Goal: Transaction & Acquisition: Obtain resource

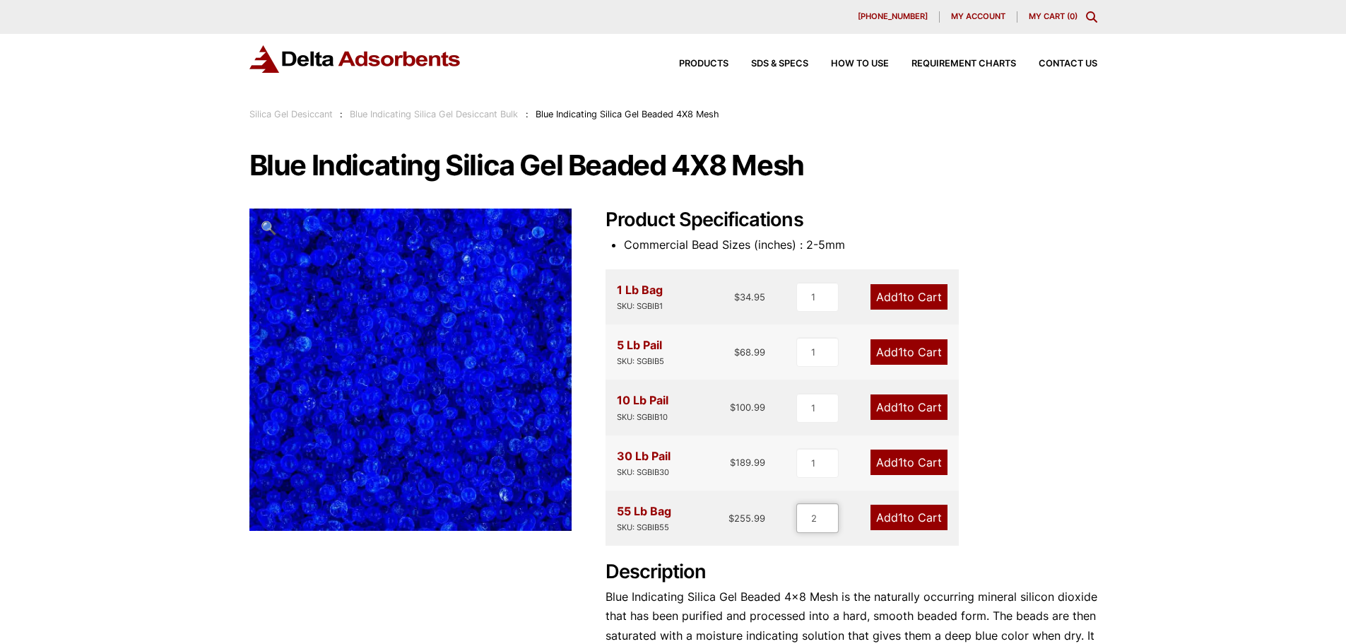
click at [830, 517] on input "2" at bounding box center [817, 518] width 42 height 30
type input "3"
click at [830, 517] on input "3" at bounding box center [817, 518] width 42 height 30
click at [1184, 404] on div "Our website has detected that you are using an outdated browser that will preve…" at bounding box center [673, 591] width 1346 height 1182
click at [905, 520] on link "Add 3 to Cart" at bounding box center [908, 517] width 79 height 25
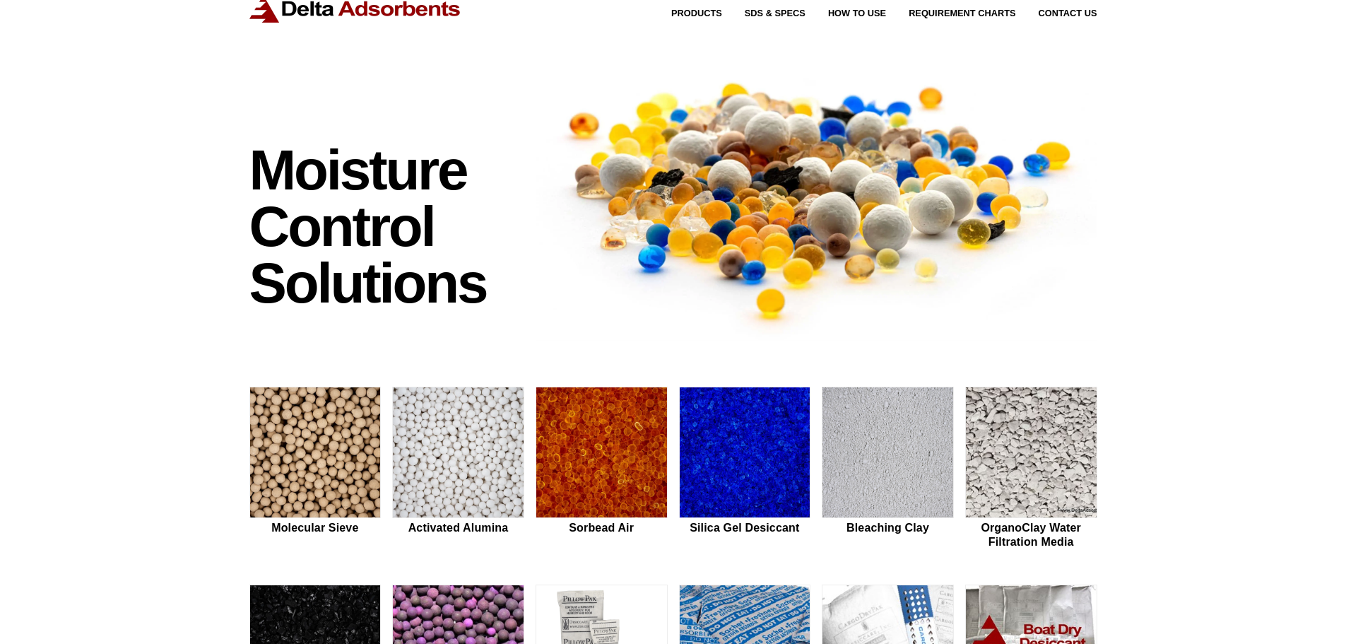
scroll to position [283, 0]
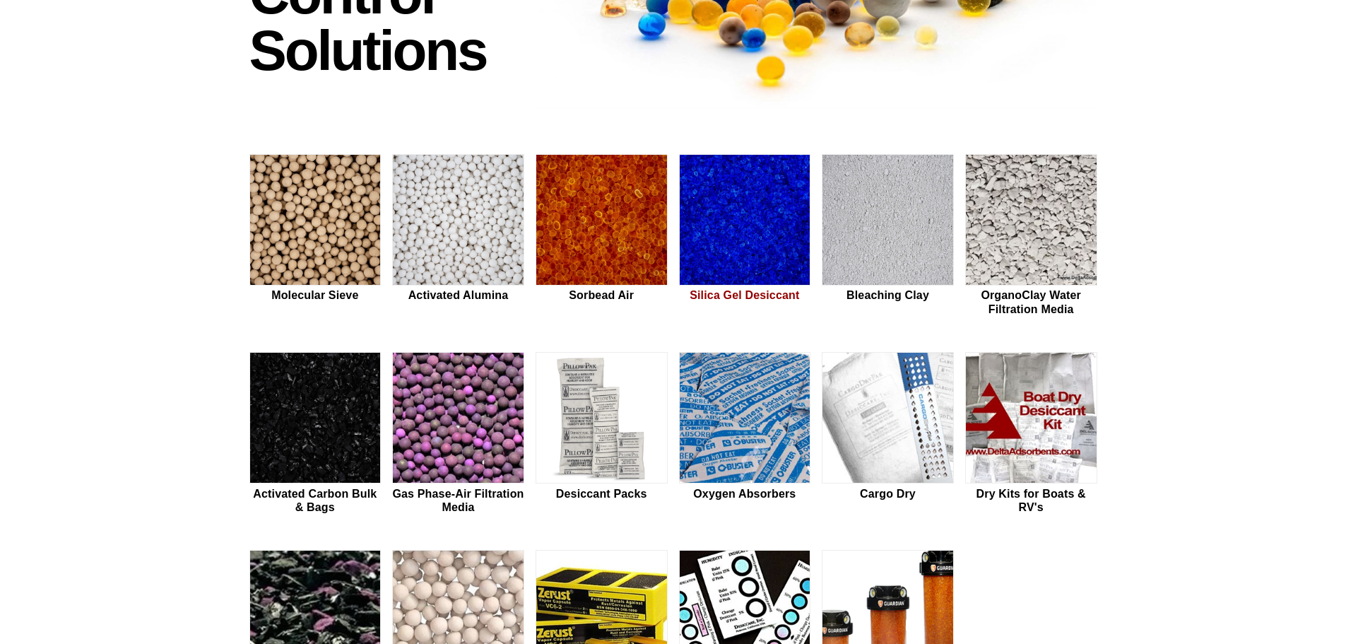
click at [741, 238] on img at bounding box center [745, 220] width 131 height 131
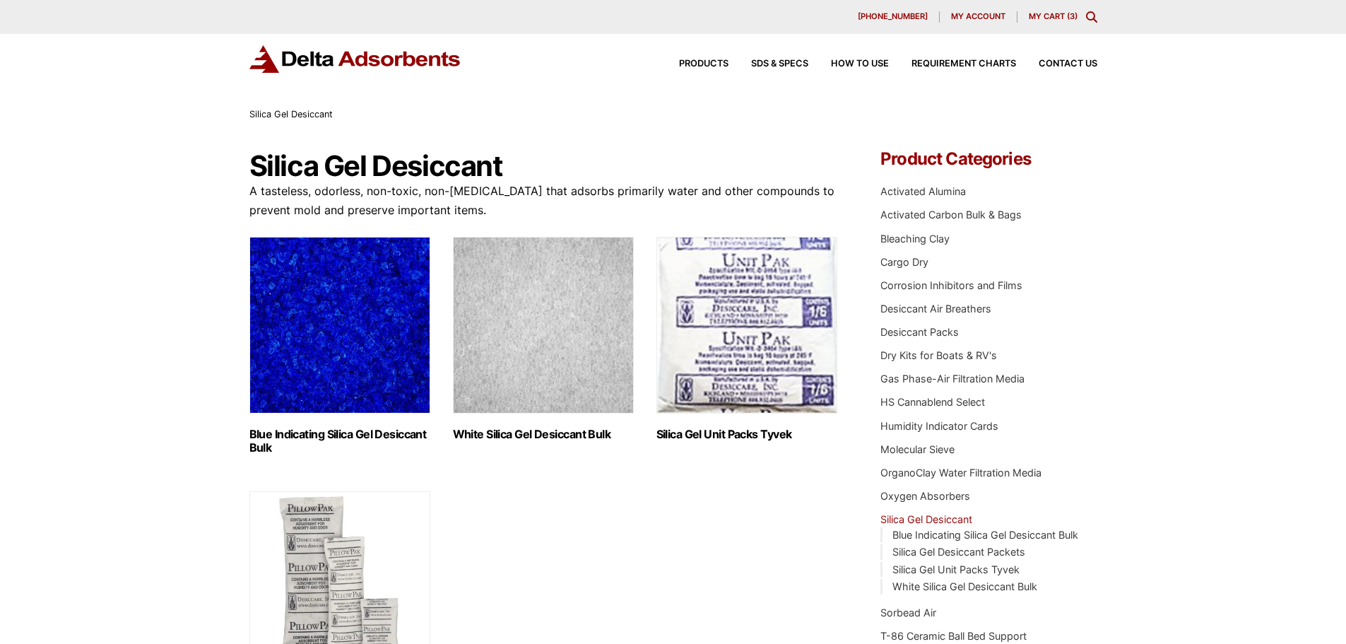
click at [1040, 15] on link "My Cart ( 3 )" at bounding box center [1053, 16] width 49 height 10
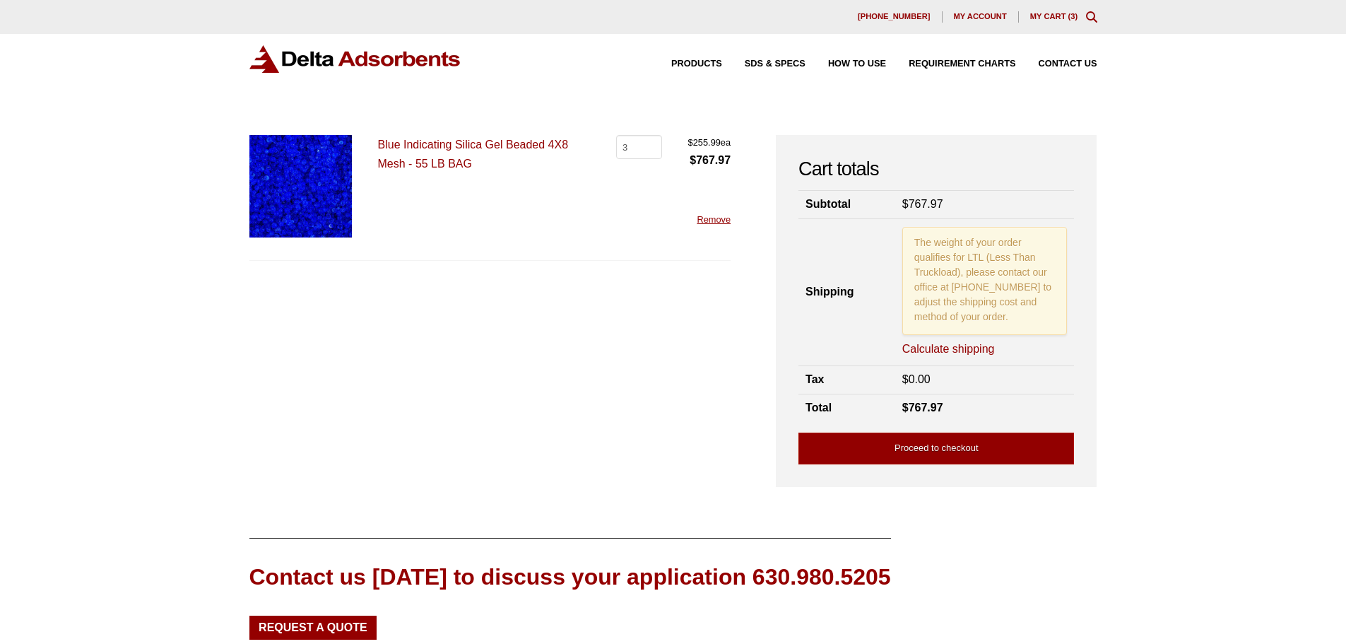
click at [717, 224] on link "Remove" at bounding box center [714, 219] width 34 height 11
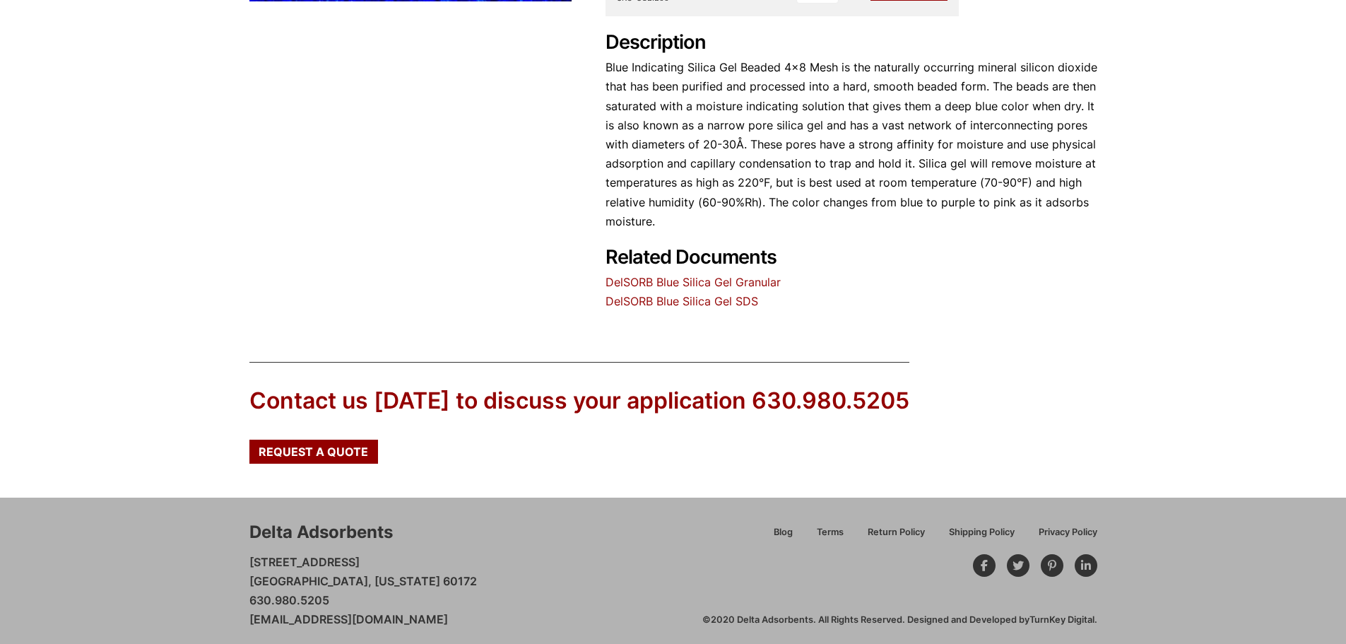
scroll to position [538, 0]
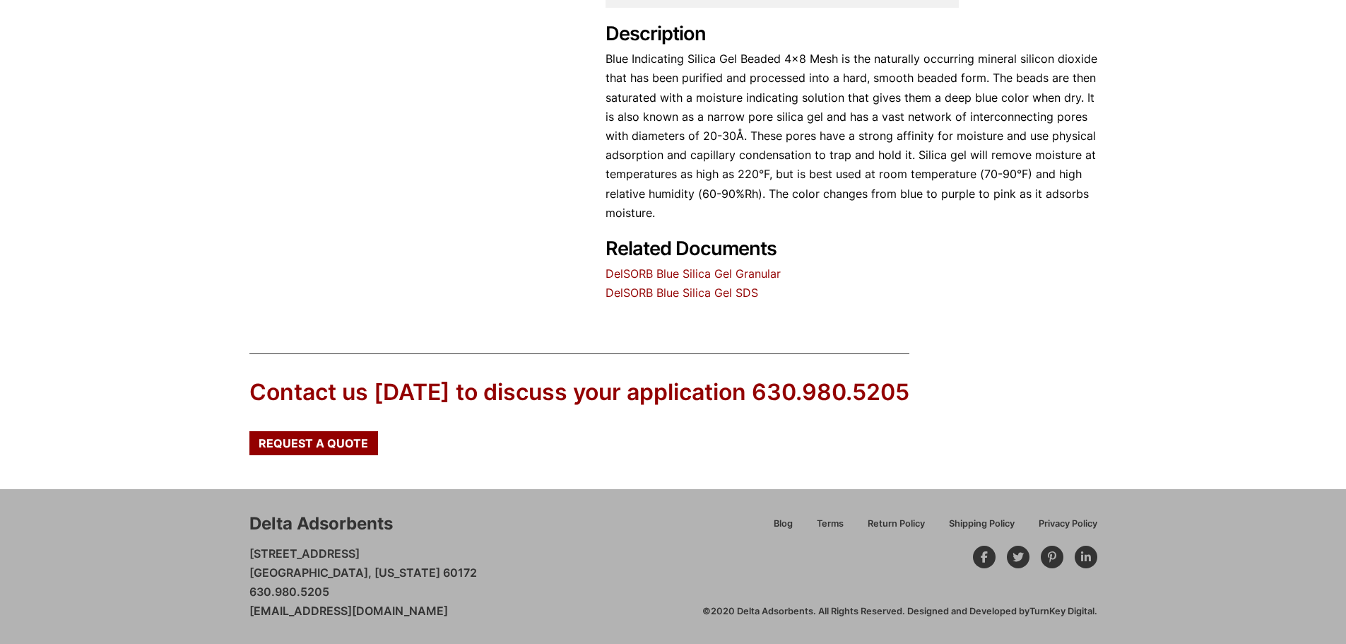
click at [712, 271] on link "DelSORB Blue Silica Gel Granular" at bounding box center [693, 273] width 175 height 14
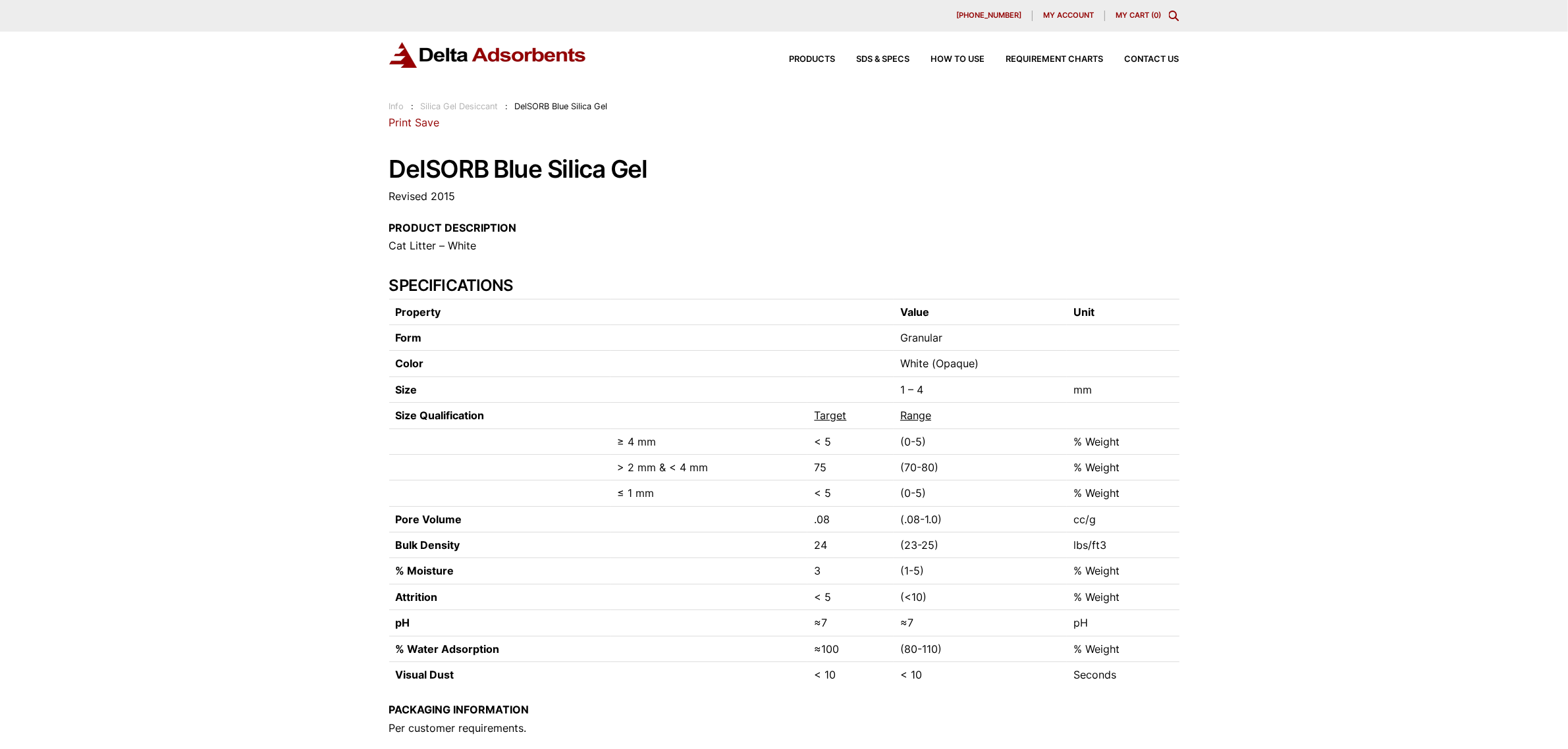
drag, startPoint x: 1168, startPoint y: 0, endPoint x: 1268, endPoint y: 313, distance: 328.6
click at [1254, 313] on div "Our website has detected that you are using an outdated browser that will preve…" at bounding box center [784, 589] width 1568 height 1178
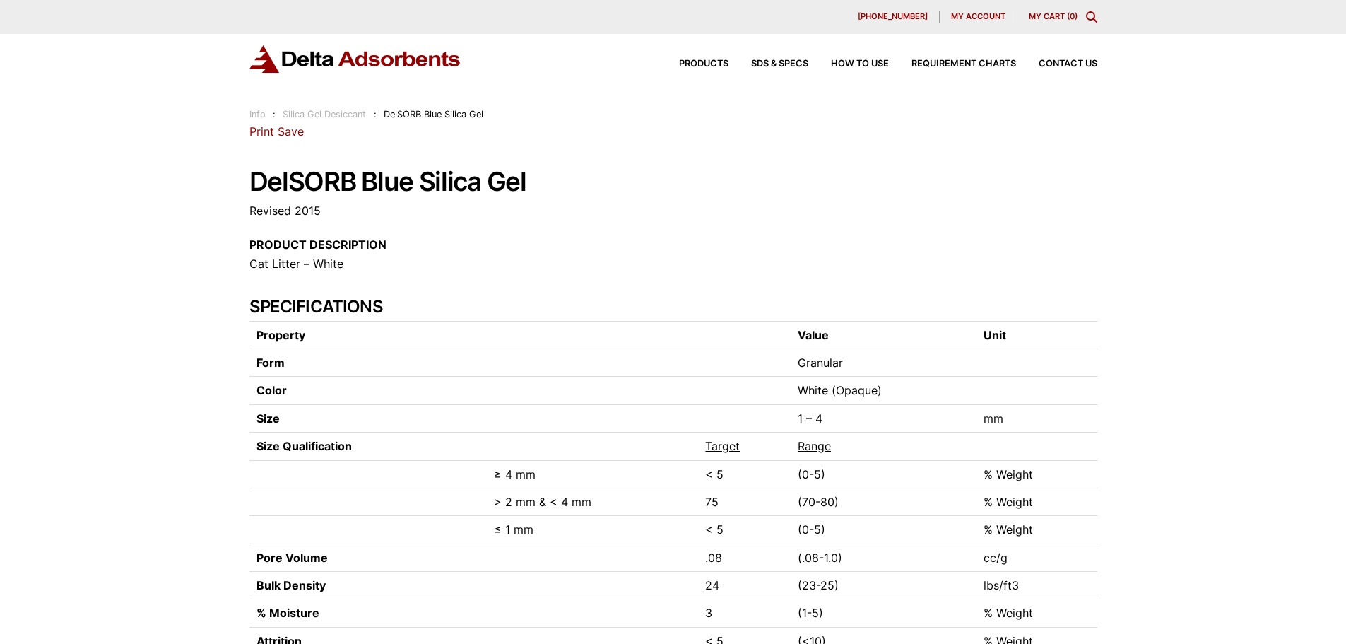
drag, startPoint x: 1675, startPoint y: 1, endPoint x: 821, endPoint y: 206, distance: 877.9
click at [821, 206] on p "Revised 2015" at bounding box center [673, 210] width 848 height 19
click at [266, 129] on link "Print" at bounding box center [261, 131] width 25 height 14
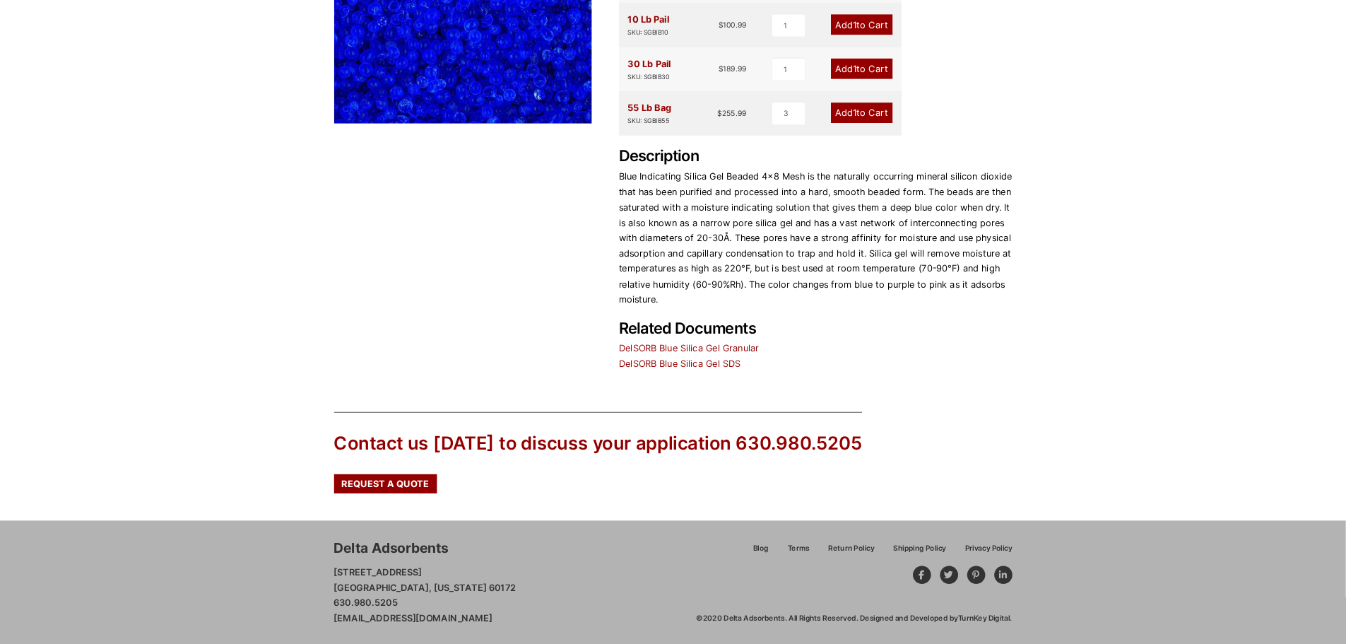
scroll to position [377, 0]
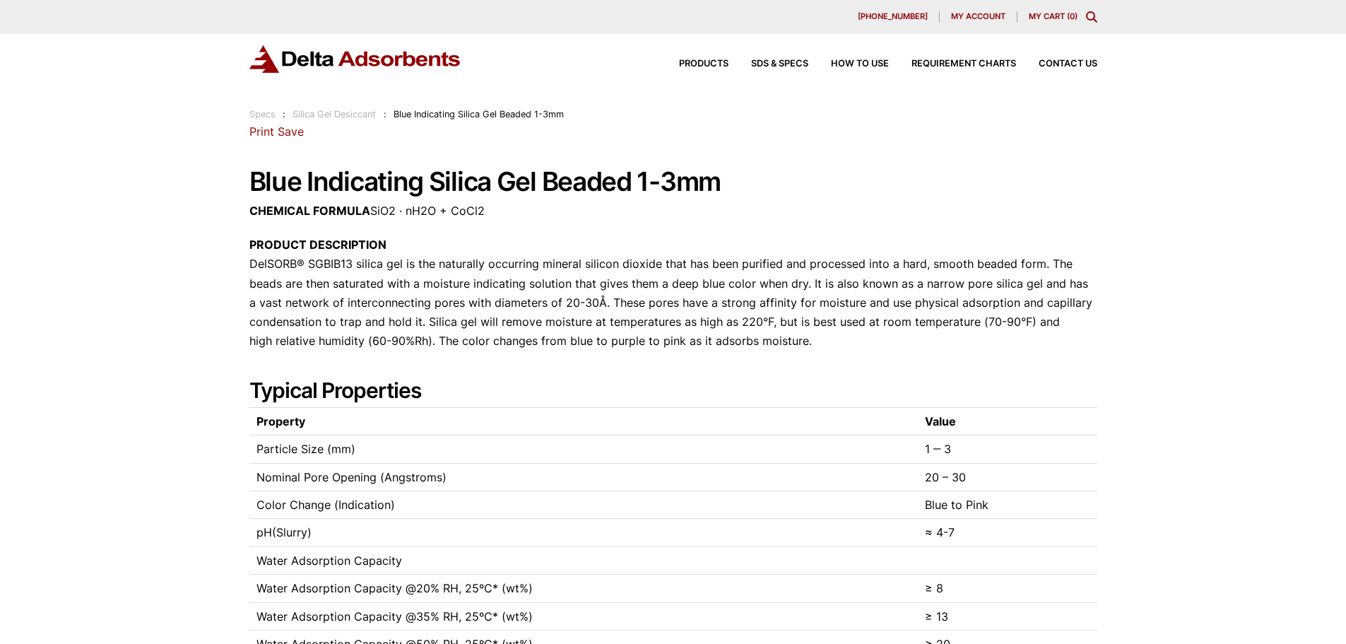
click at [287, 135] on link "Save" at bounding box center [291, 131] width 26 height 14
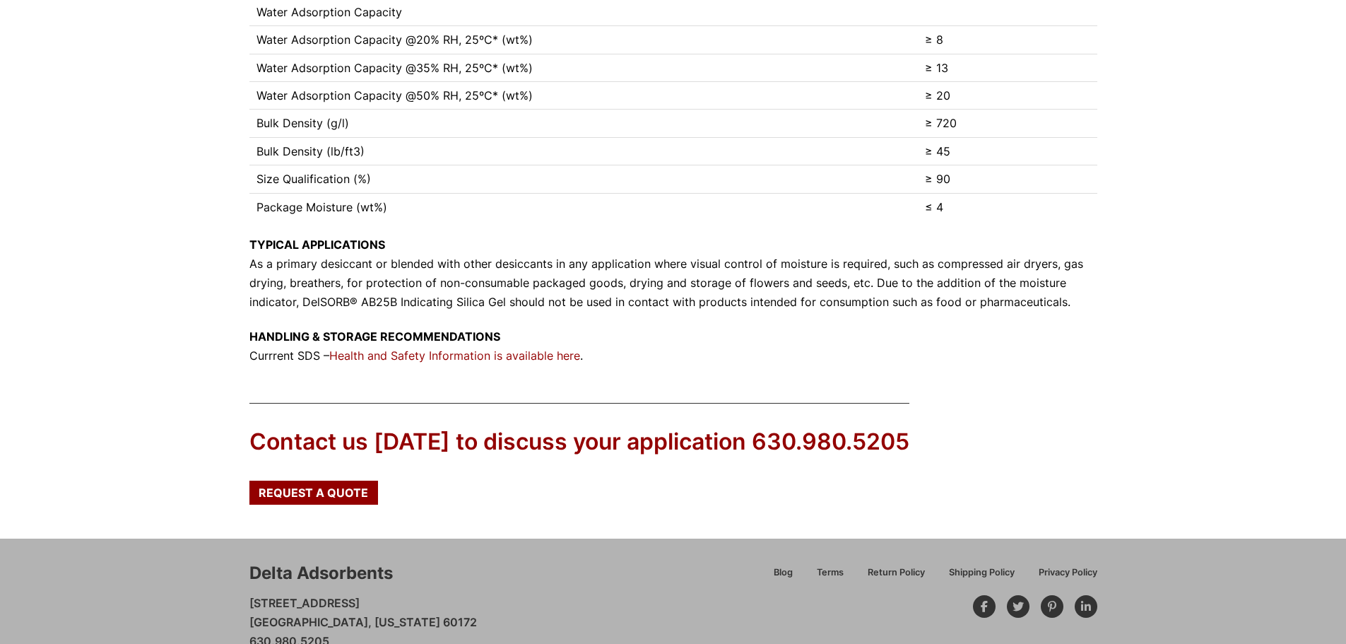
scroll to position [565, 0]
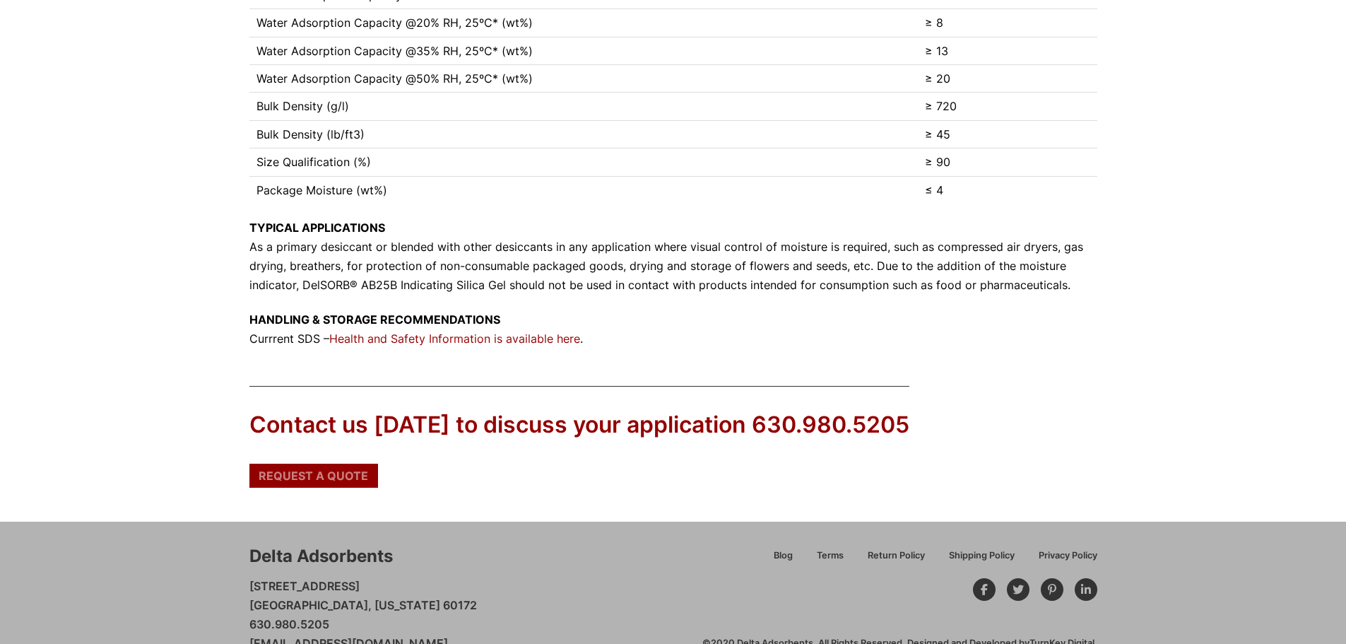
click at [341, 478] on span "Request a Quote" at bounding box center [314, 475] width 110 height 11
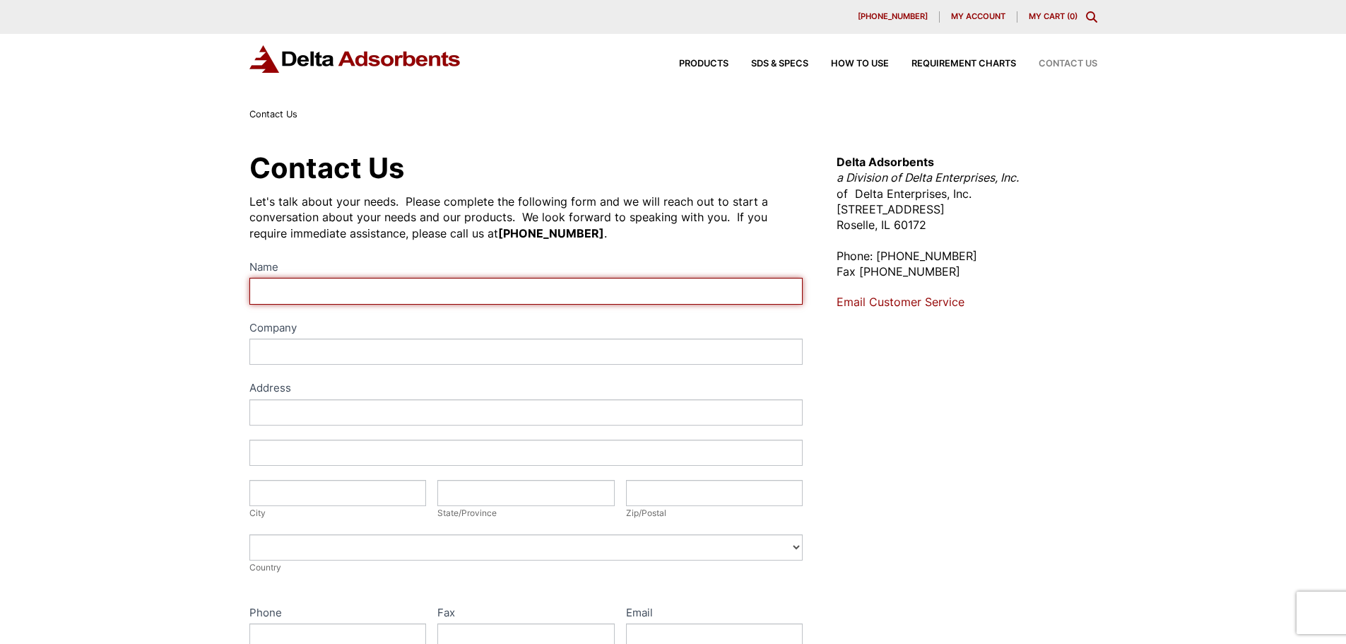
click at [343, 288] on input "Name" at bounding box center [526, 291] width 554 height 26
type input "Jose Vasquez"
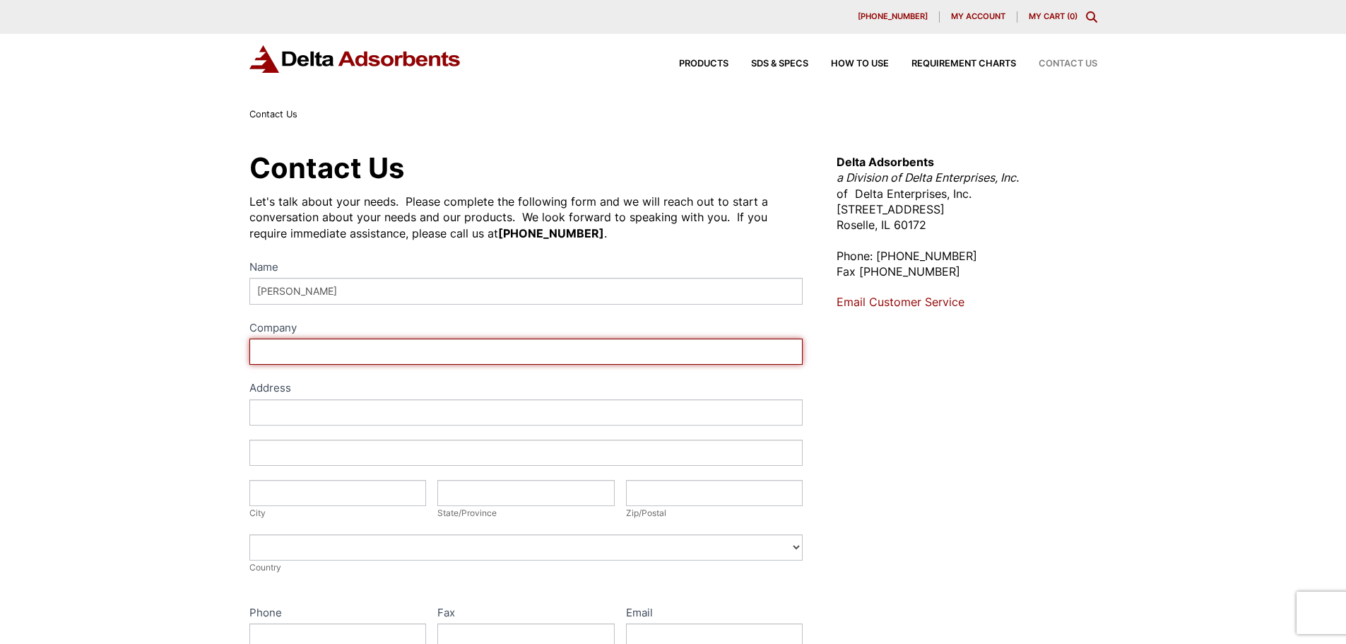
type input "JAD International LLC"
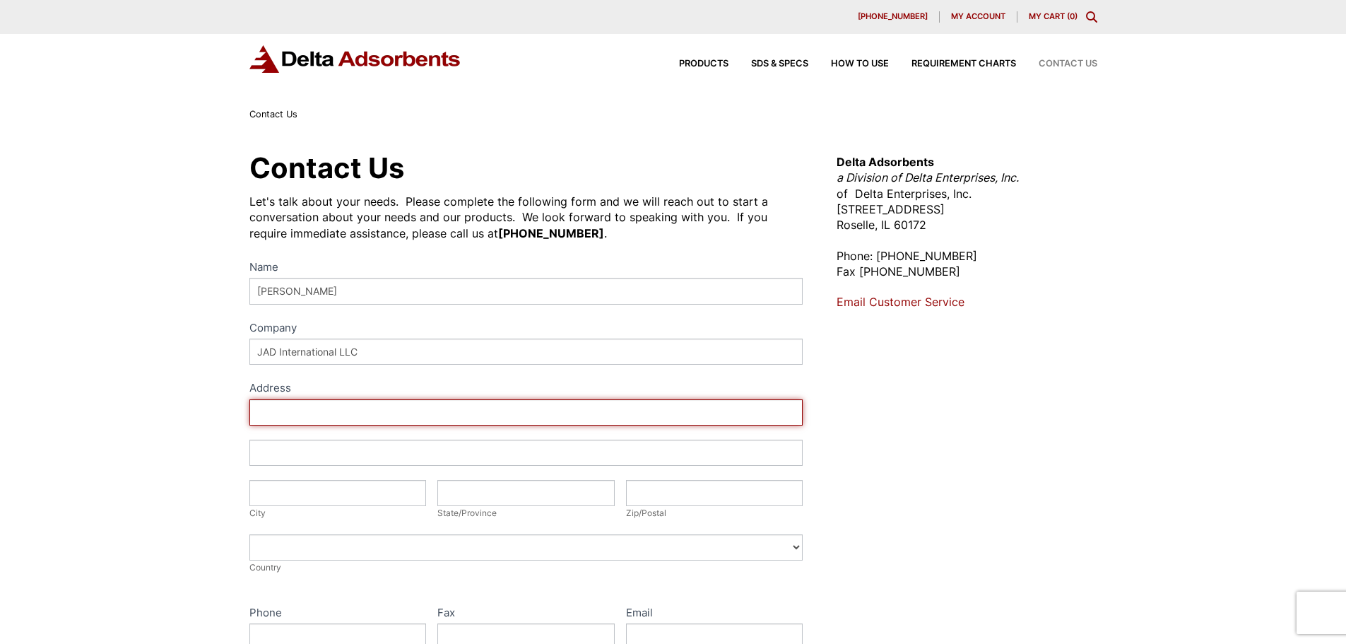
type input "17901 NW 68 AVE, apto Q105"
type input "Hialeah"
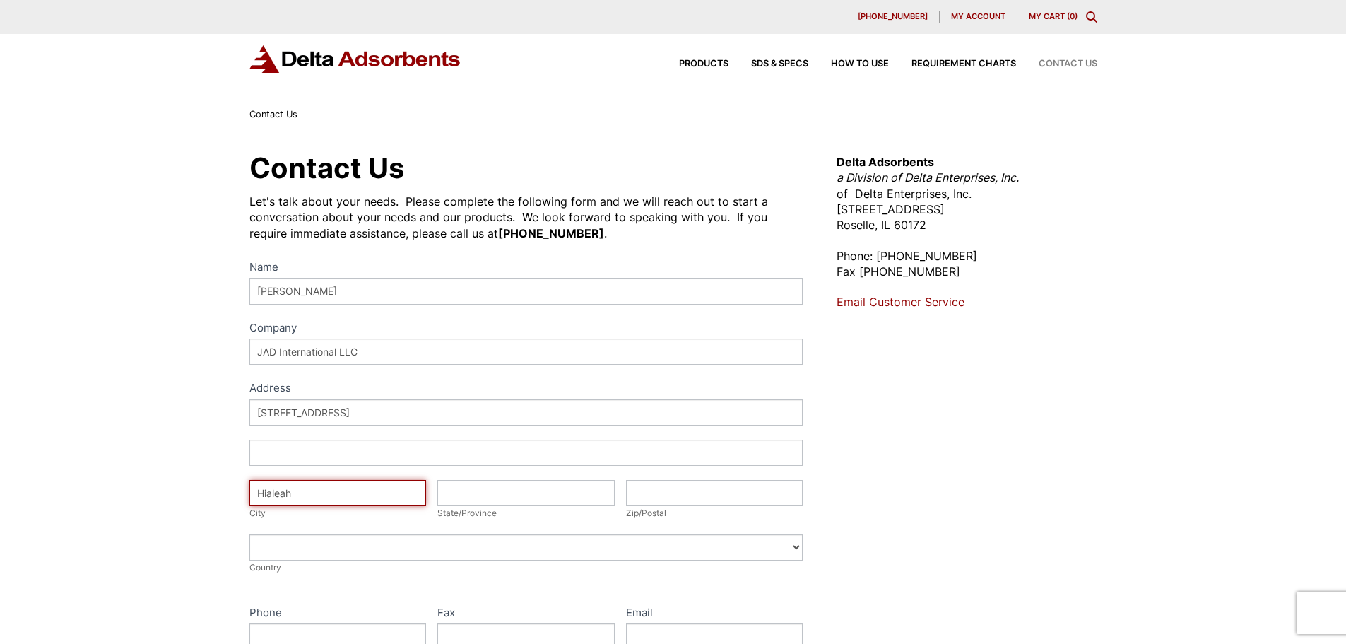
type input "FL"
type input "33015"
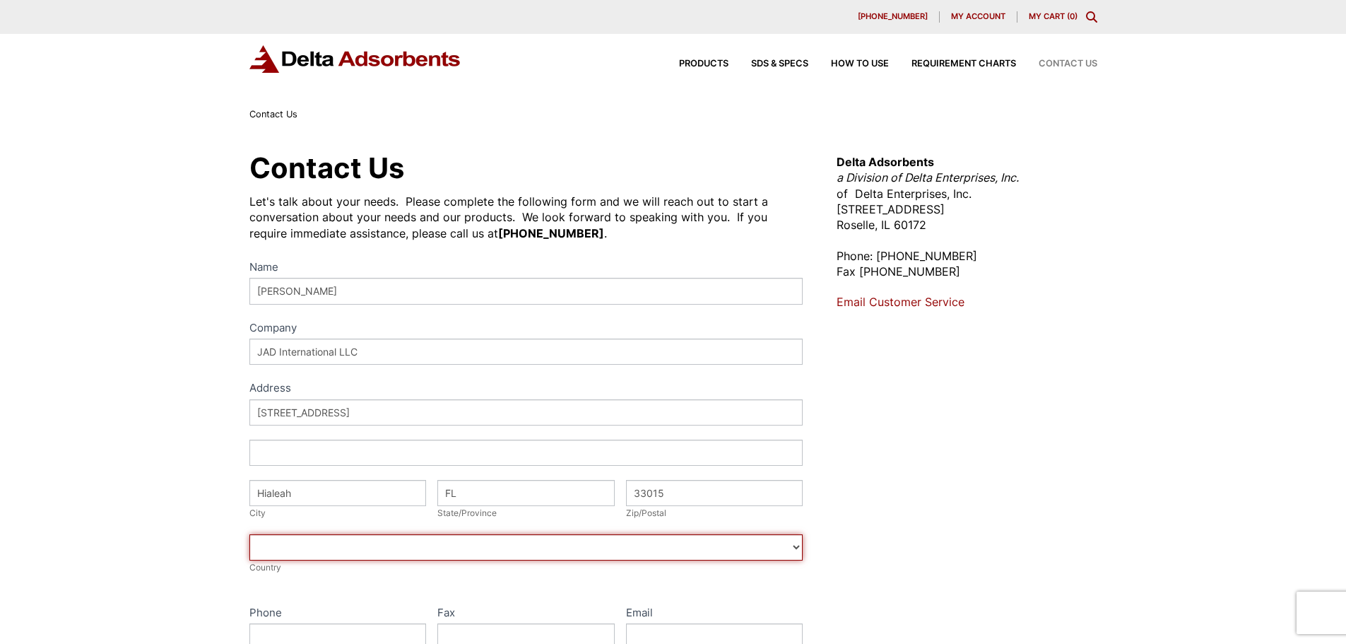
select select "United States"
type input "7867673411"
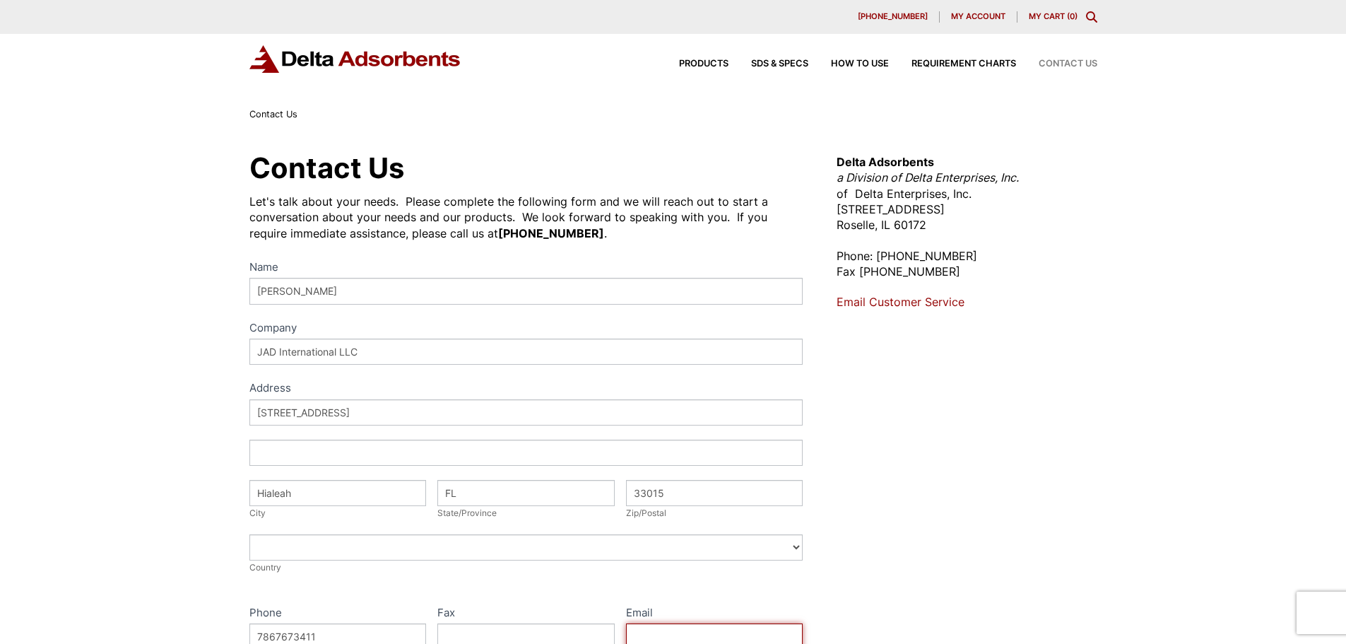
type input "jjvasquez@jad-corporation.com"
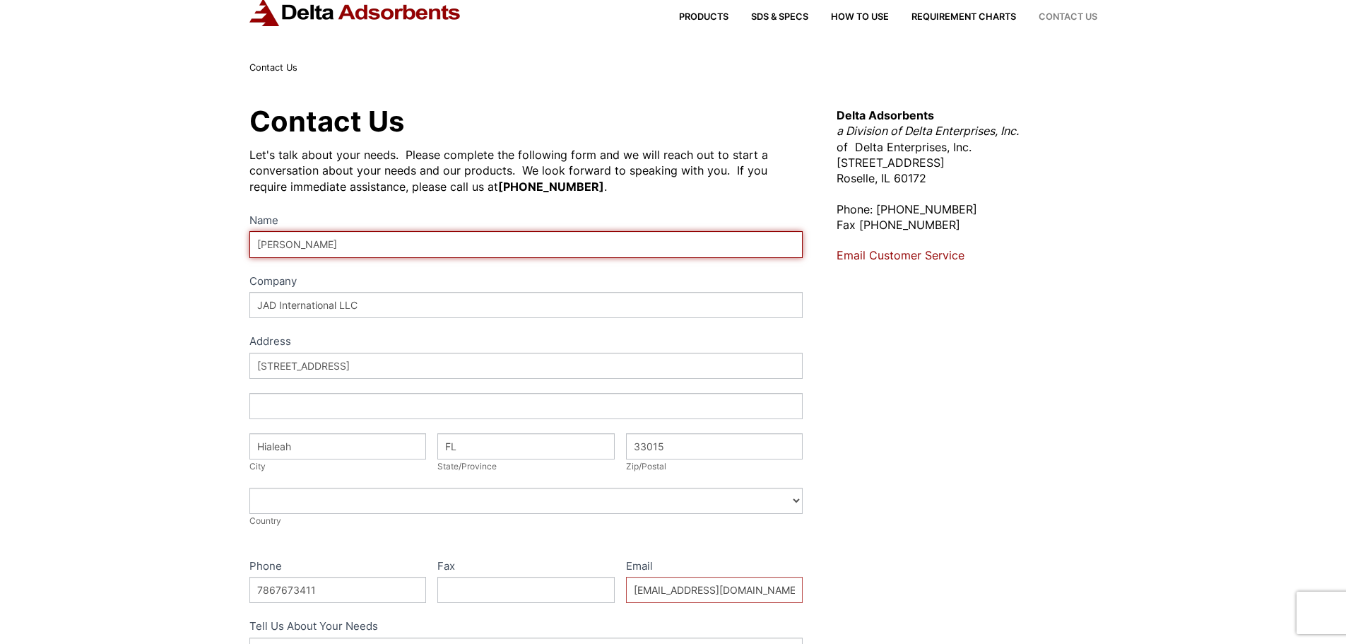
scroll to position [283, 0]
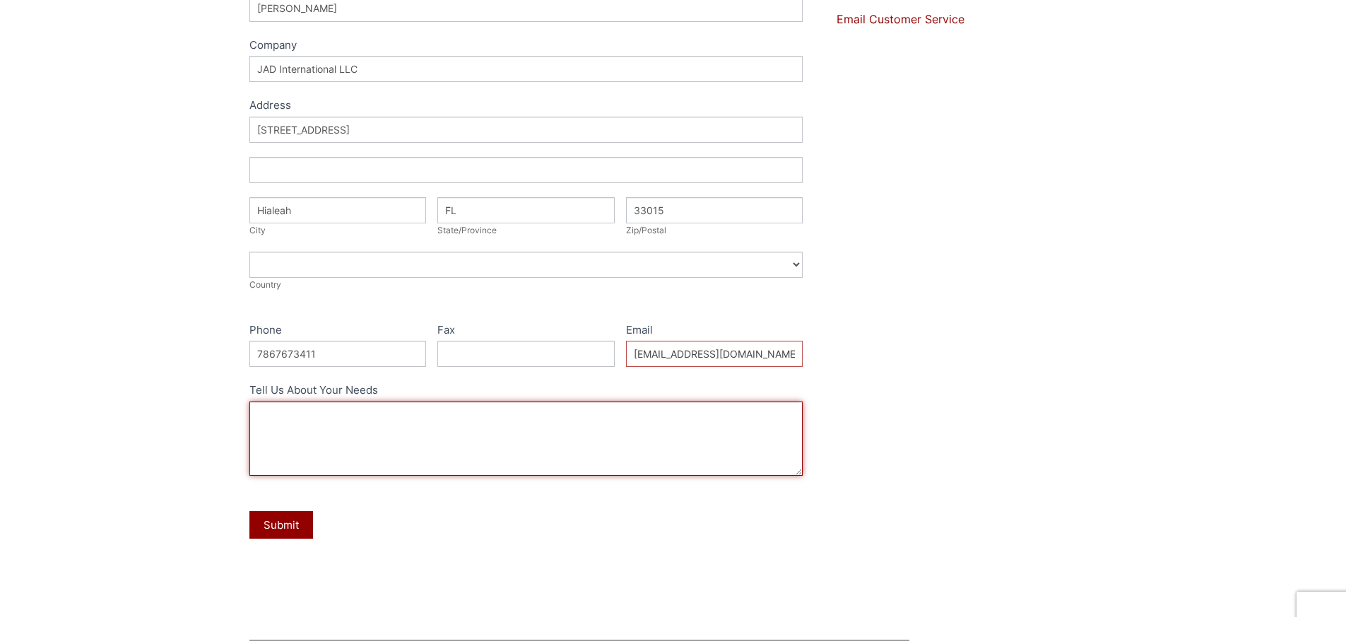
click at [329, 441] on textarea "Tell Us About Your Needs" at bounding box center [526, 438] width 554 height 74
paste textarea "Blue Indicating Silica Gel Beaded 1-3mm"
type textarea "I need a quote for 3 bags Blue Indicating Silica Gel Beaded 1-3mm"
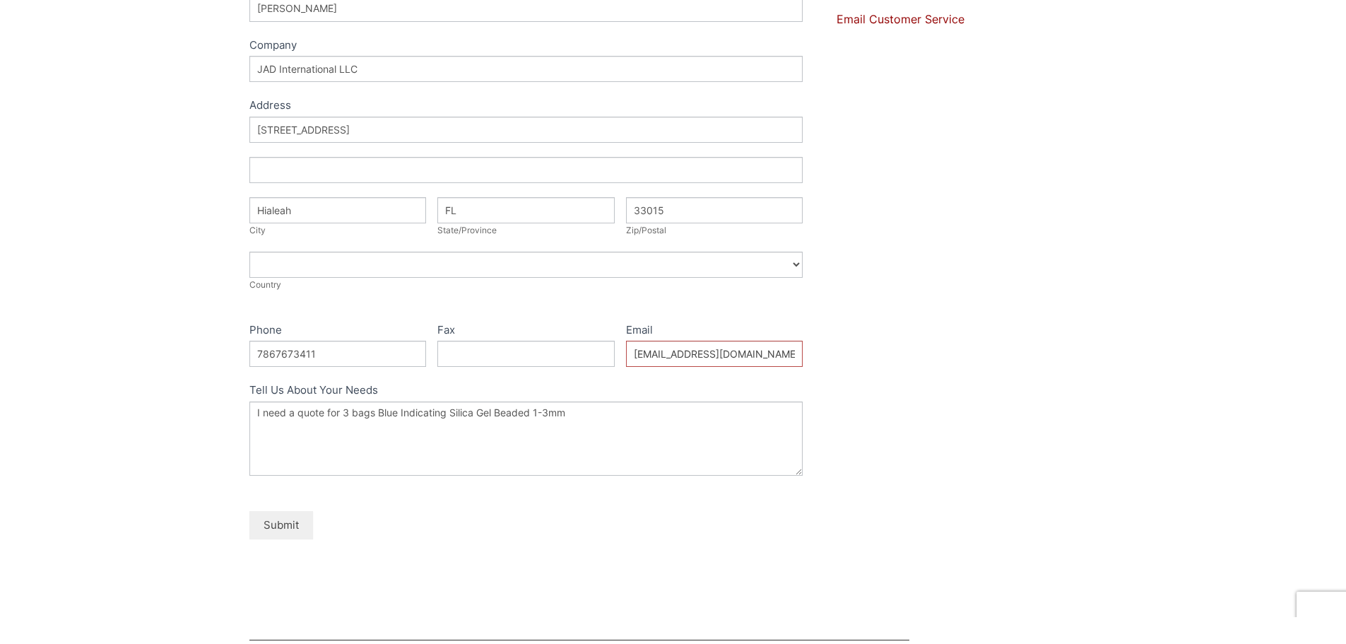
click at [283, 524] on button "Submit" at bounding box center [281, 525] width 64 height 28
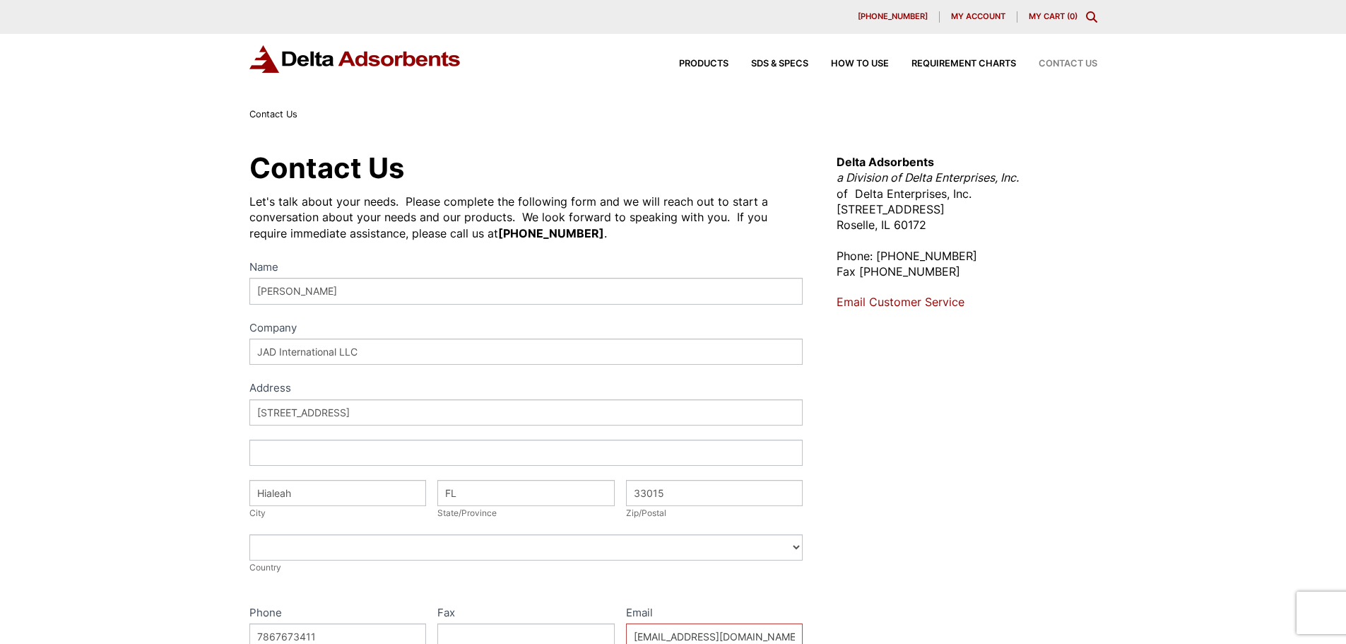
select select "United States"
